Goal: Complete application form: Complete application form

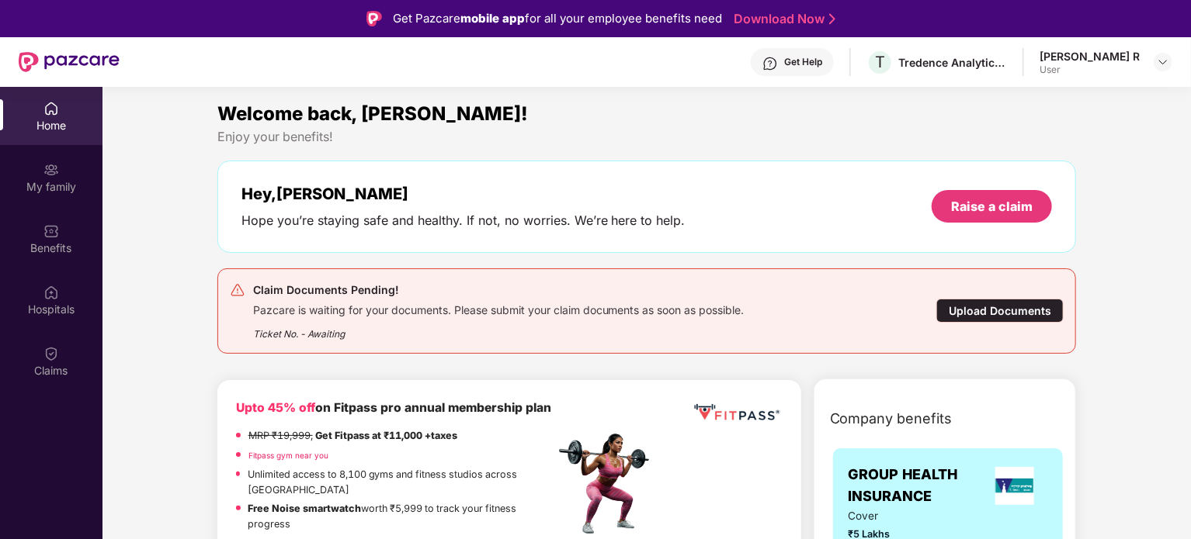
click at [985, 313] on div "Upload Documents" at bounding box center [999, 311] width 127 height 24
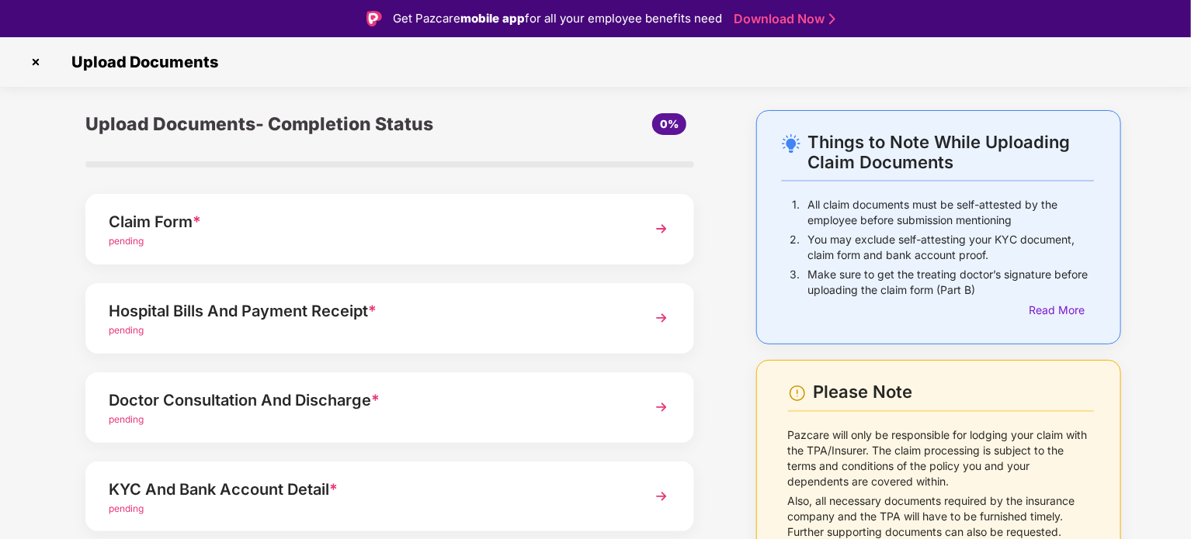
scroll to position [78, 0]
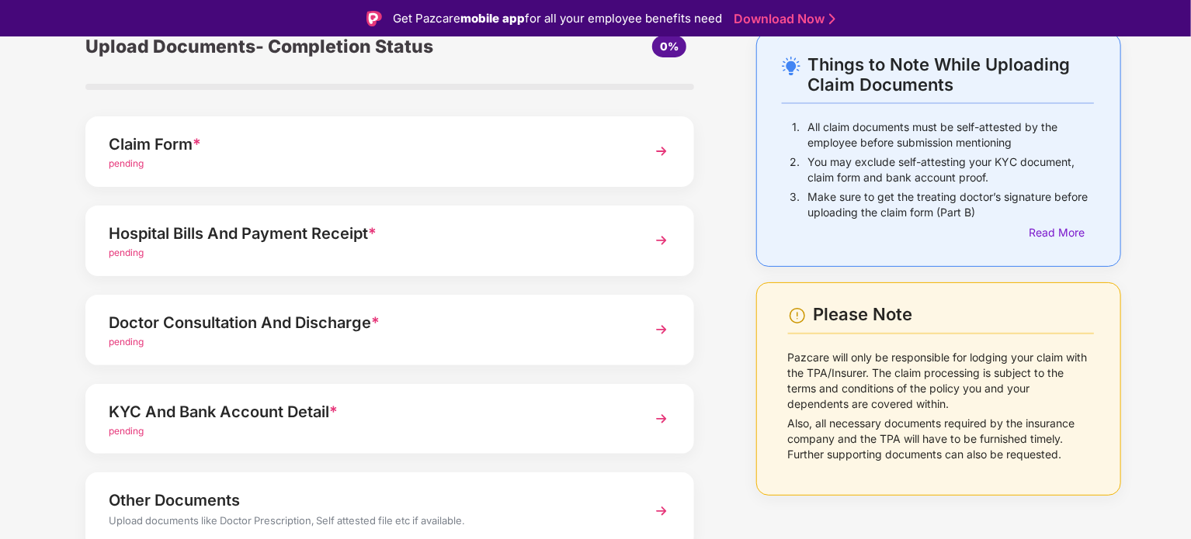
click at [651, 239] on img at bounding box center [661, 241] width 28 height 28
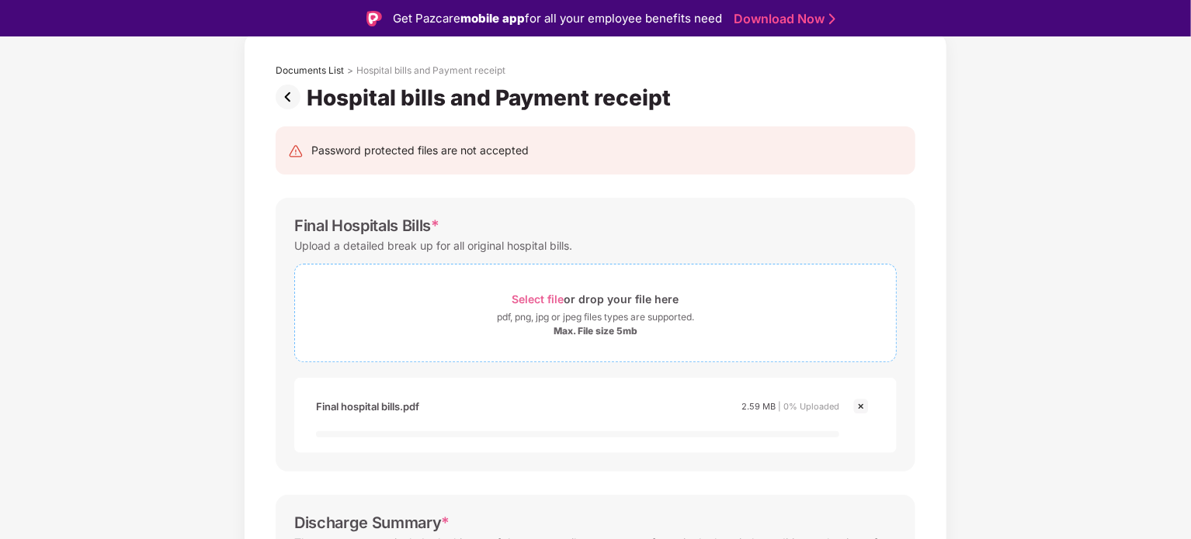
click at [503, 315] on div "pdf, png, jpg or jpeg files types are supported." at bounding box center [595, 318] width 197 height 16
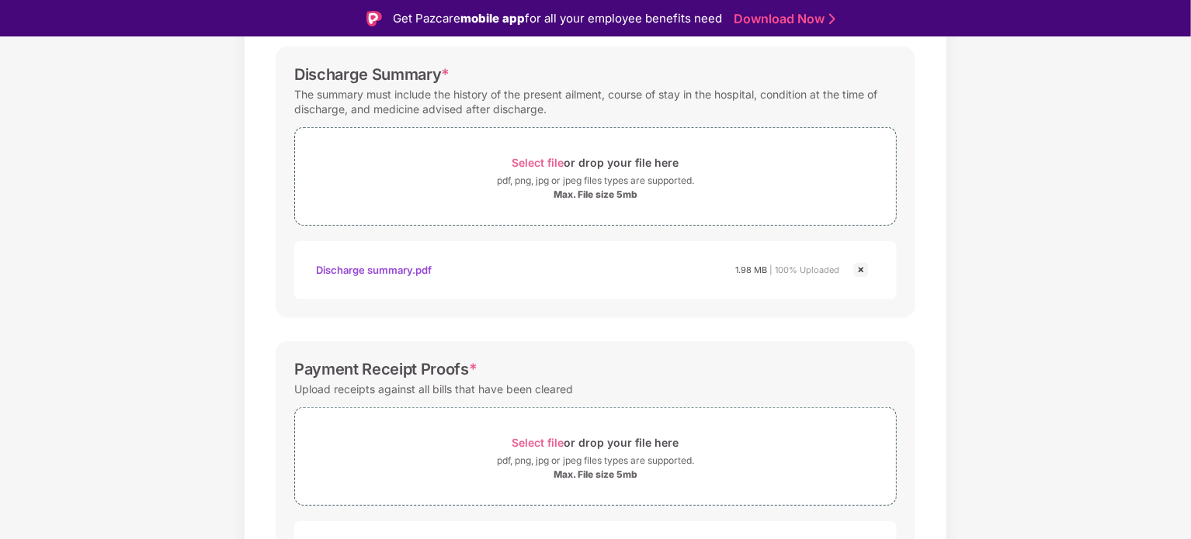
scroll to position [623, 0]
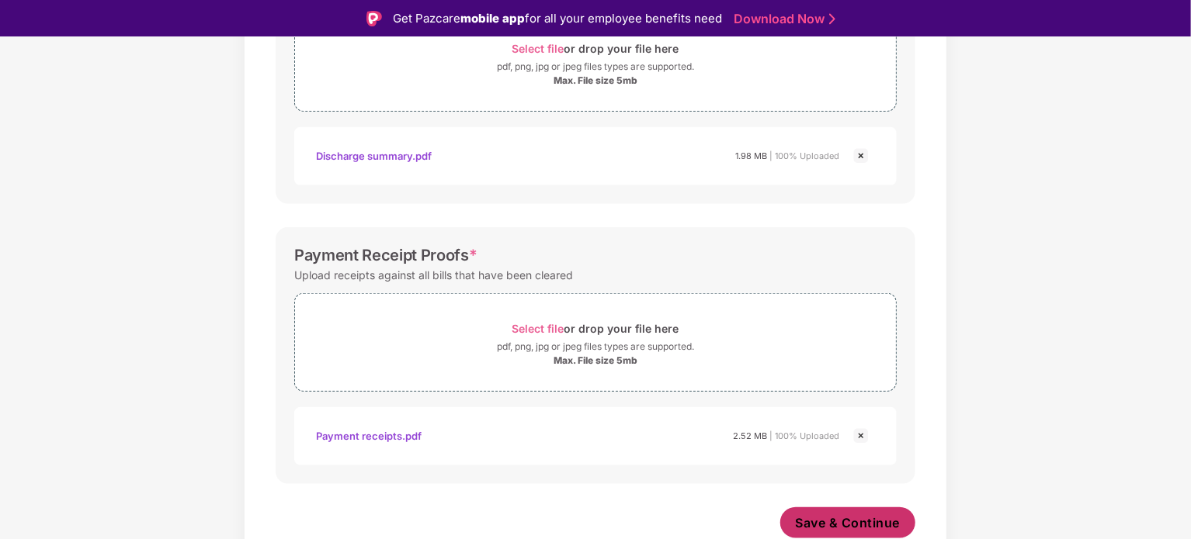
click at [845, 516] on span "Save & Continue" at bounding box center [847, 523] width 105 height 17
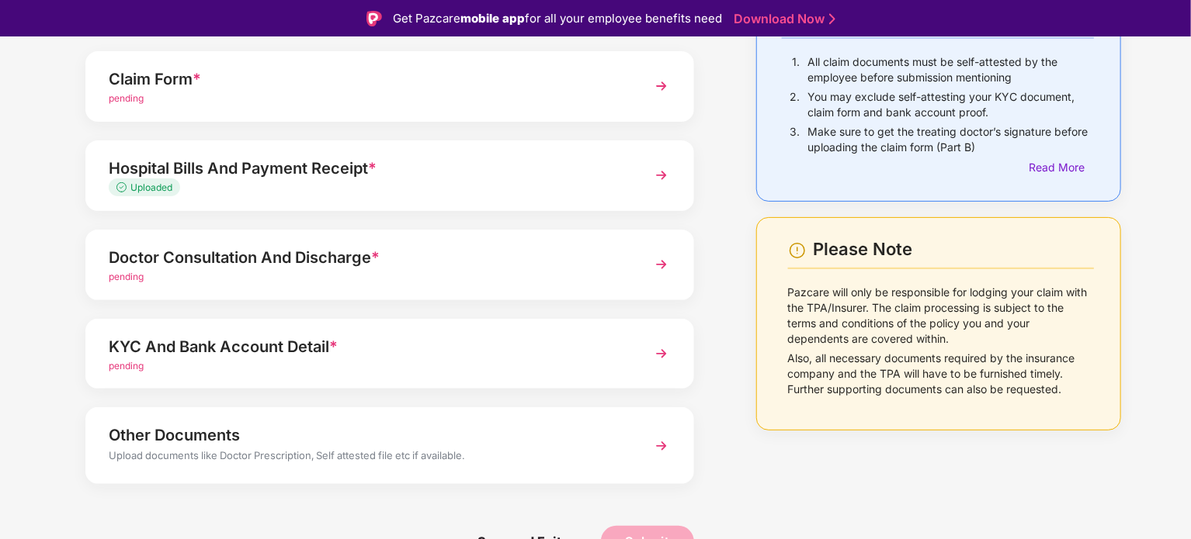
scroll to position [146, 0]
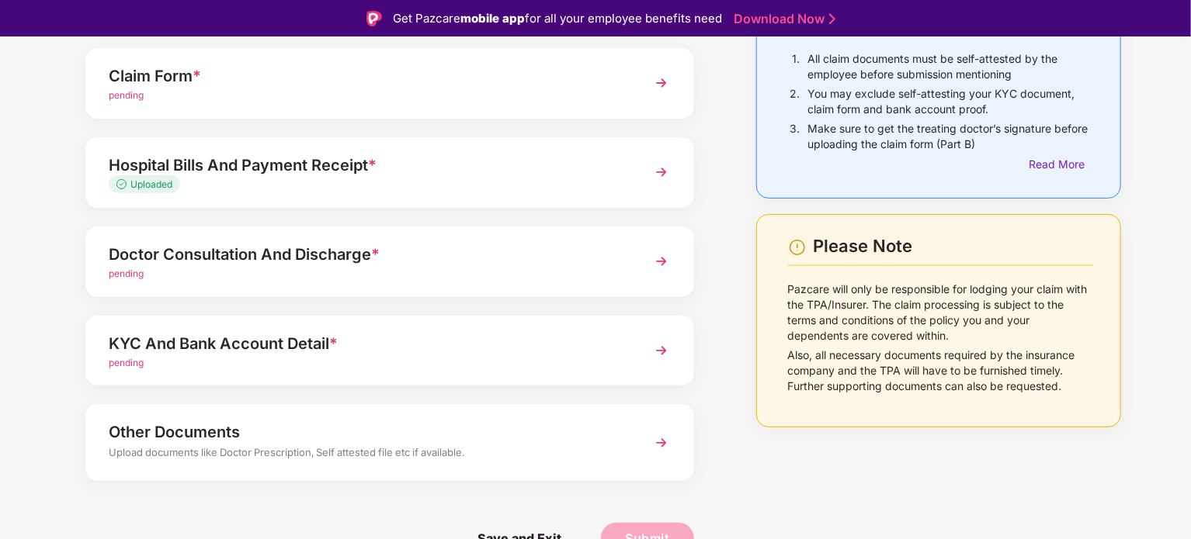
click at [674, 269] on img at bounding box center [661, 262] width 28 height 28
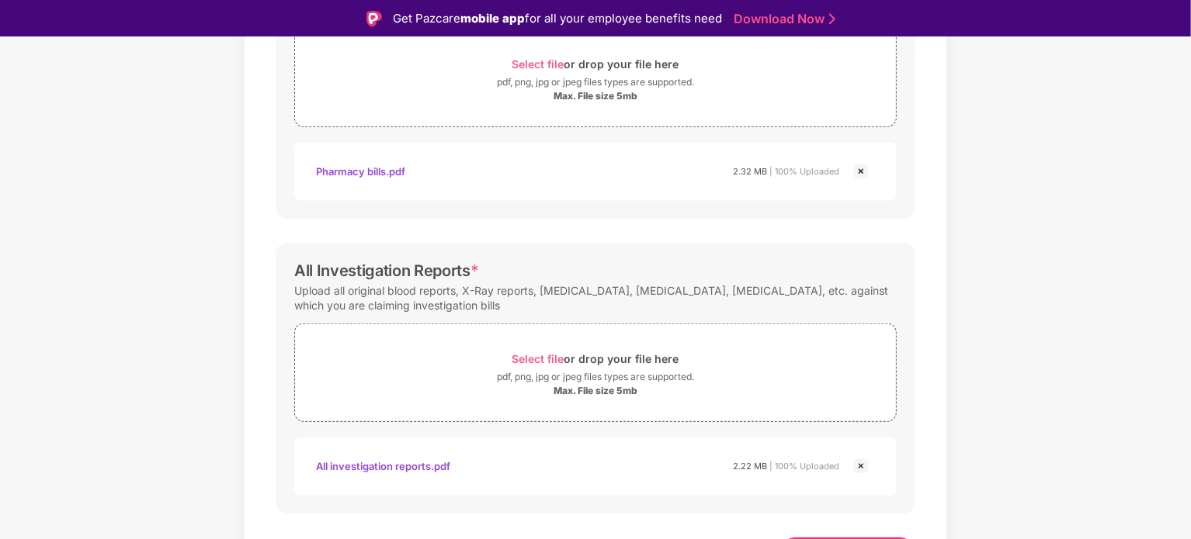
scroll to position [621, 0]
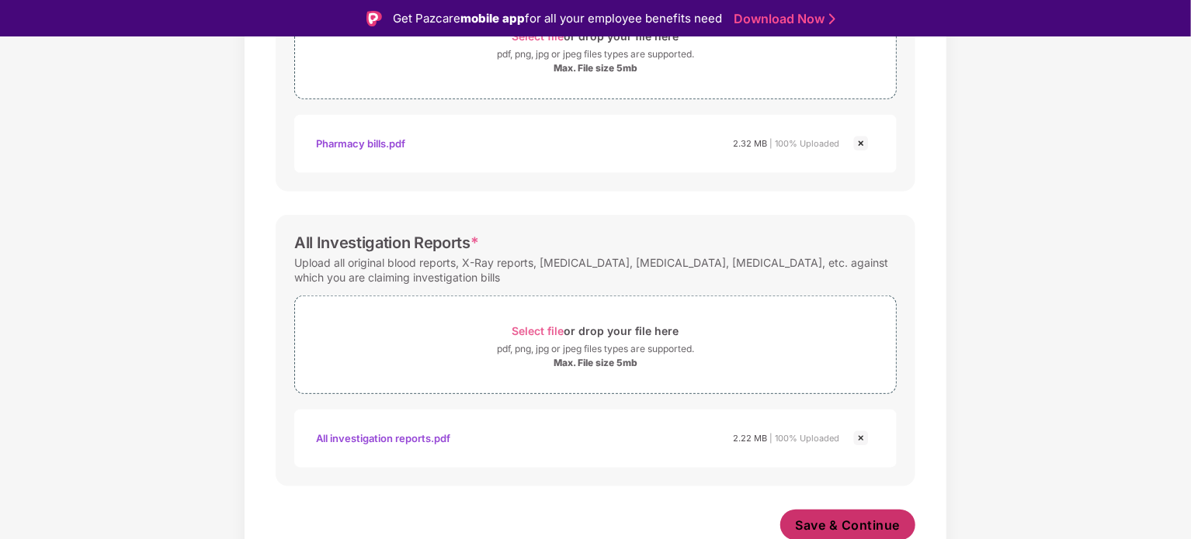
click at [836, 521] on span "Save & Continue" at bounding box center [847, 525] width 105 height 17
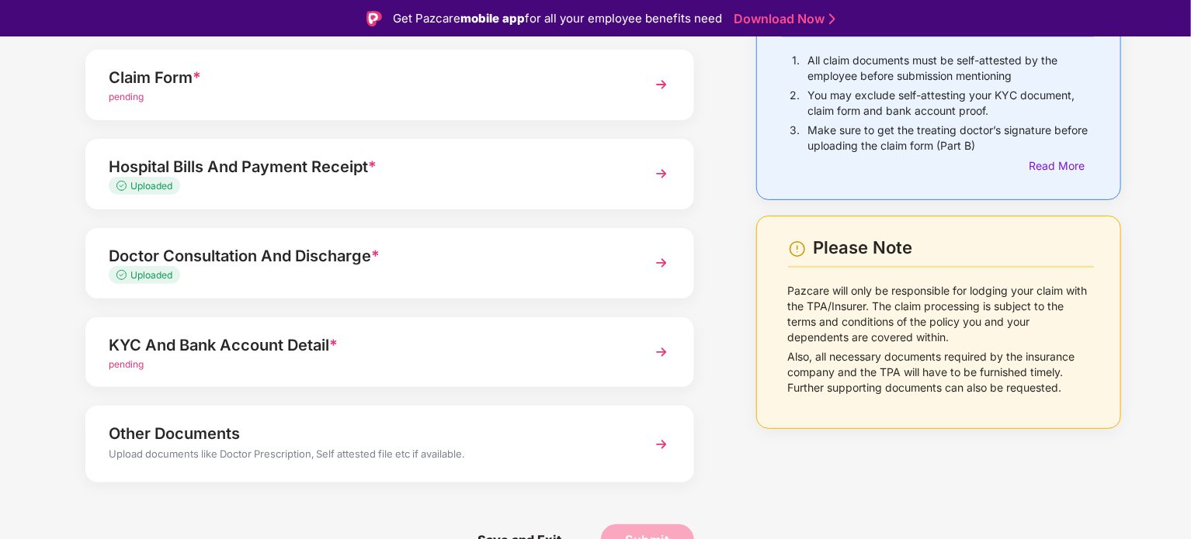
scroll to position [146, 0]
click at [661, 351] on img at bounding box center [661, 351] width 28 height 28
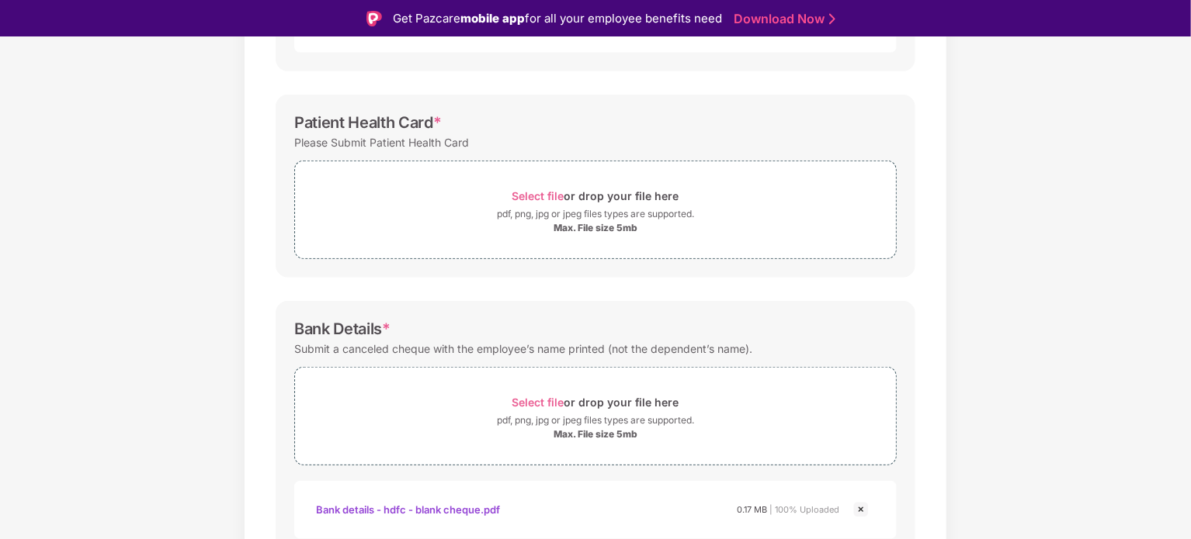
scroll to position [535, 0]
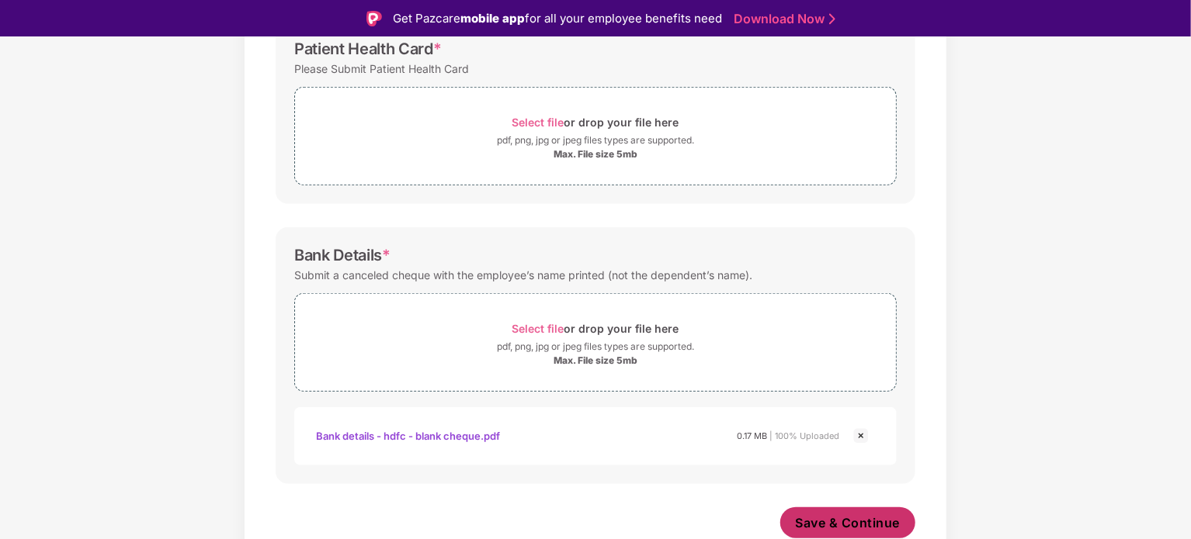
click at [812, 515] on span "Save & Continue" at bounding box center [847, 523] width 105 height 17
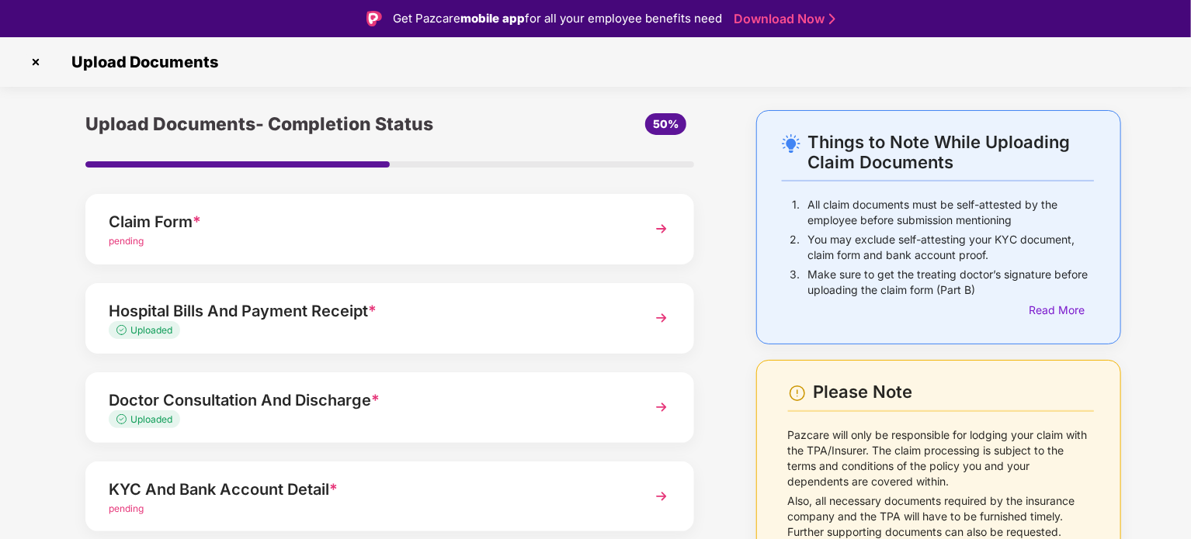
scroll to position [146, 0]
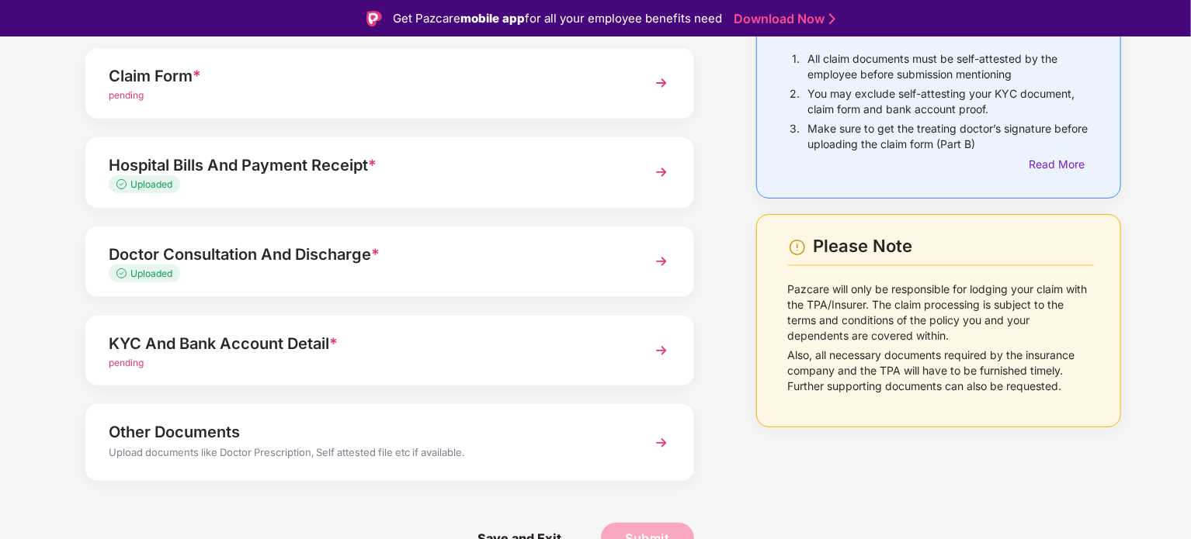
click at [649, 435] on img at bounding box center [661, 443] width 28 height 28
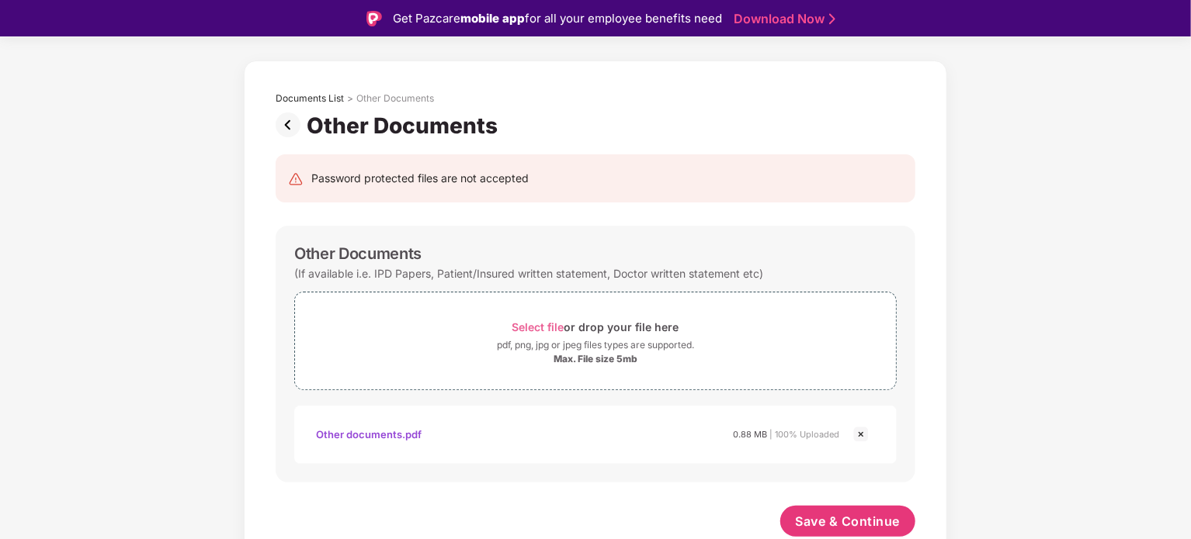
scroll to position [49, 0]
click at [836, 515] on span "Save & Continue" at bounding box center [847, 522] width 105 height 17
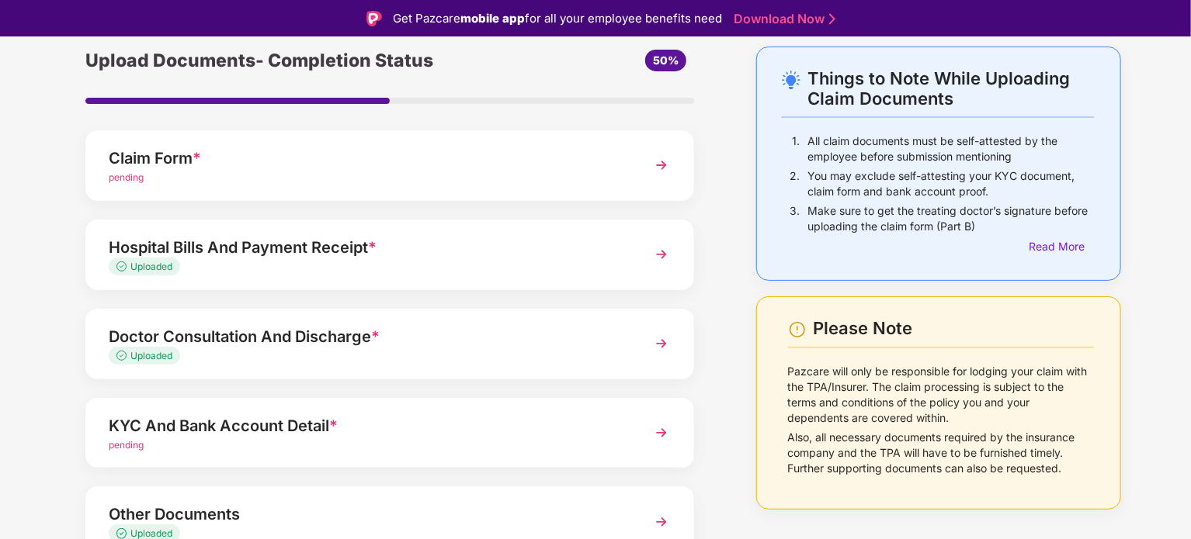
scroll to position [0, 0]
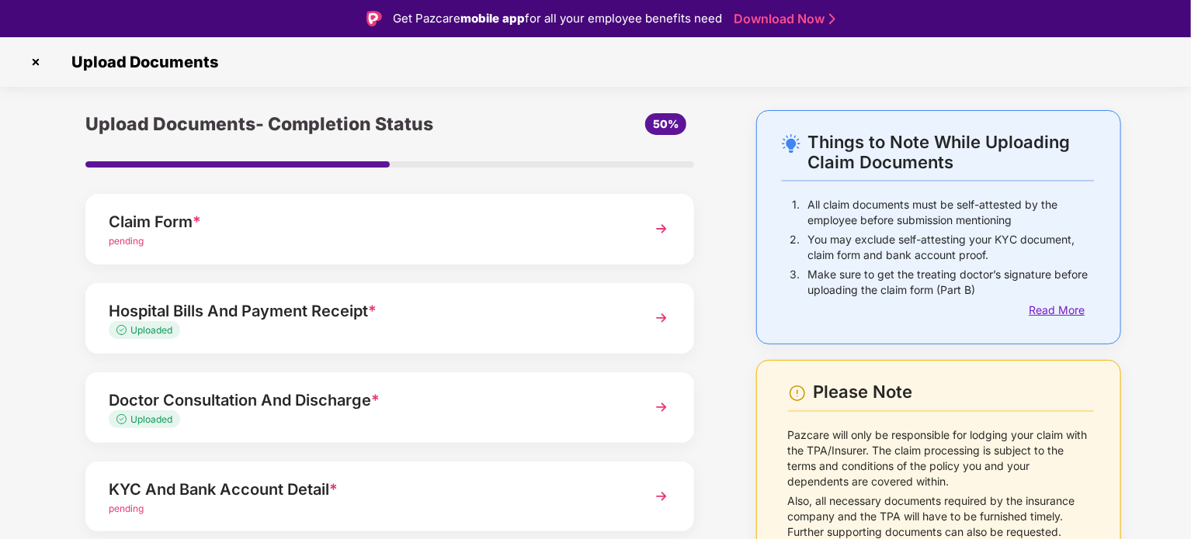
click at [1062, 315] on div "Read More" at bounding box center [1060, 310] width 65 height 17
